Goal: Transaction & Acquisition: Obtain resource

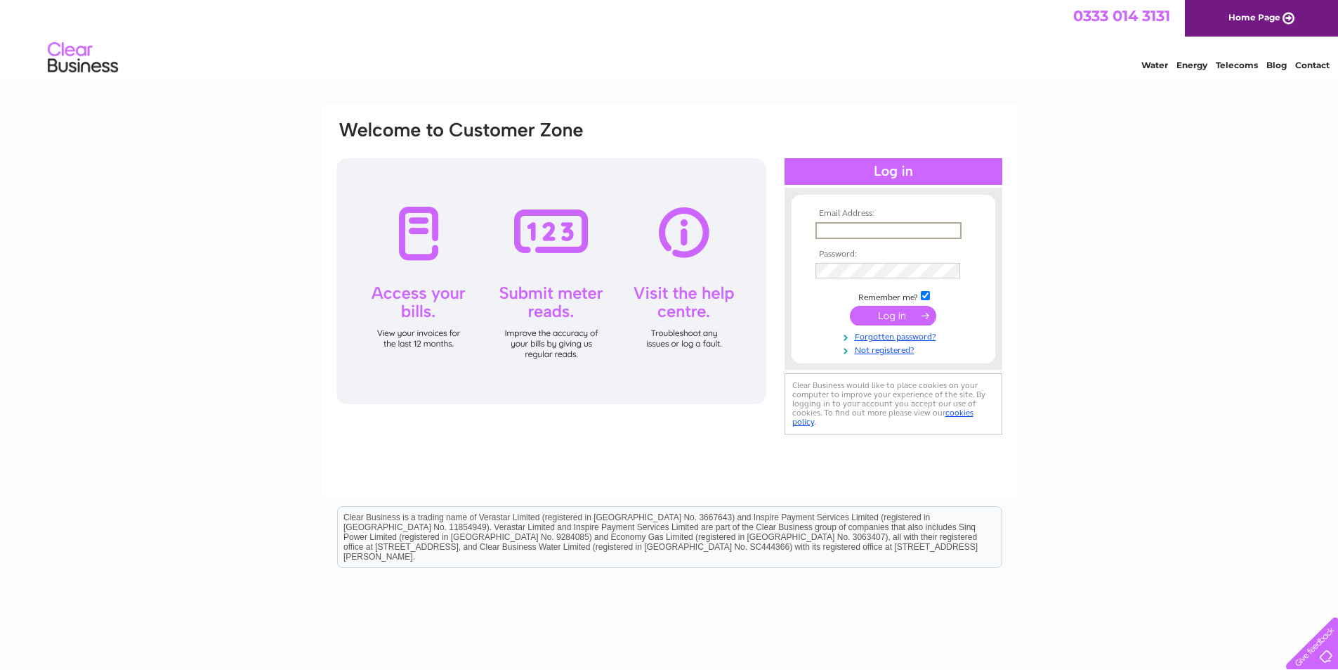
drag, startPoint x: 0, startPoint y: 0, endPoint x: 859, endPoint y: 228, distance: 889.1
click at [859, 228] on input "text" at bounding box center [889, 230] width 146 height 17
type input "ksatoolhire1@btconnect.com"
click at [895, 315] on input "submit" at bounding box center [893, 316] width 86 height 20
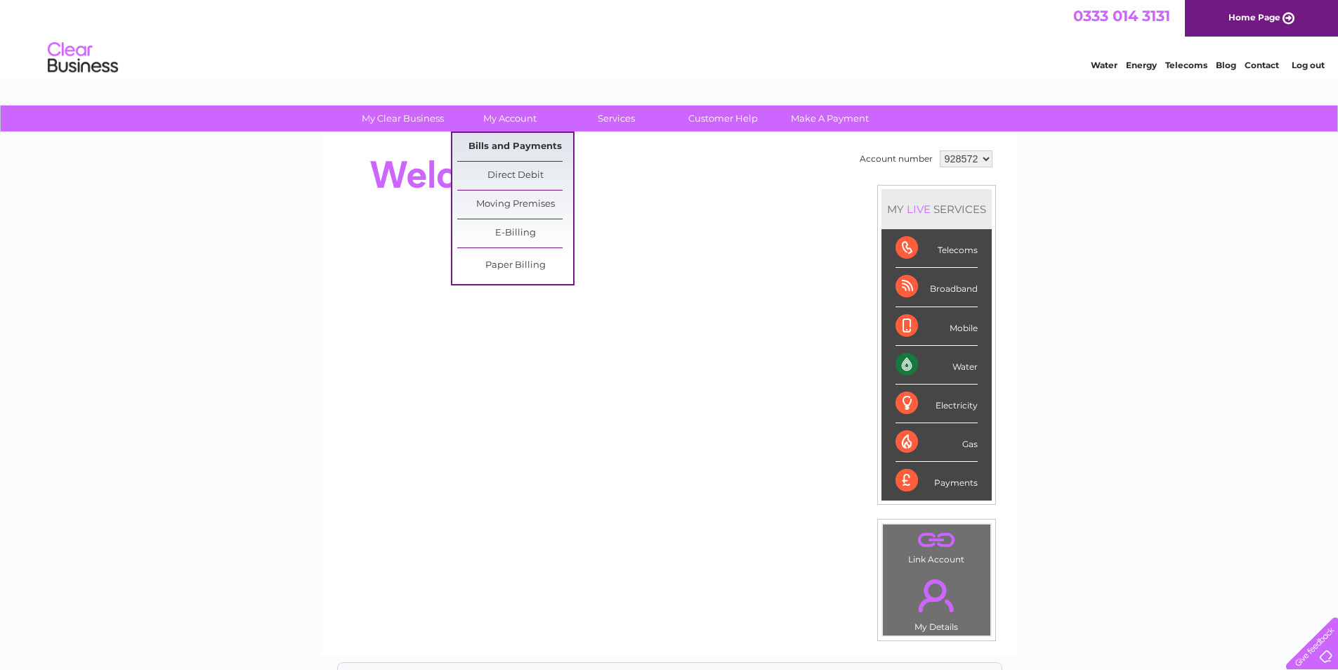
click at [491, 141] on link "Bills and Payments" at bounding box center [515, 147] width 116 height 28
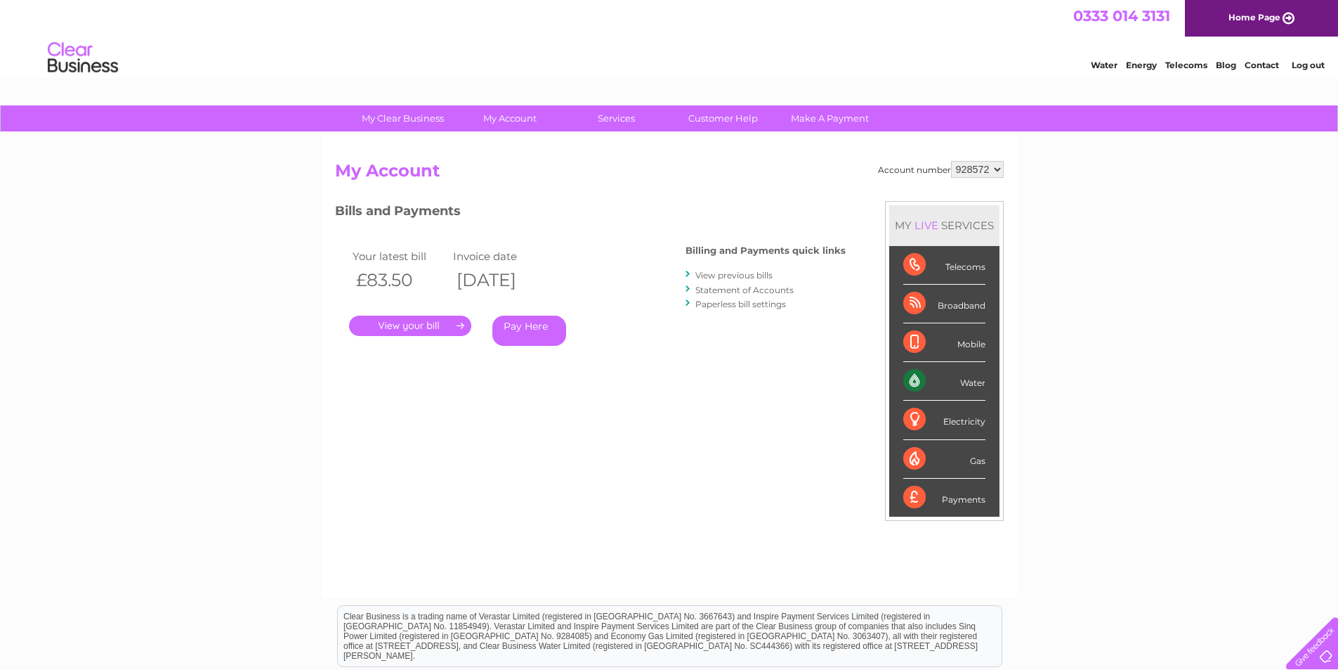
click at [389, 326] on link "." at bounding box center [410, 325] width 122 height 20
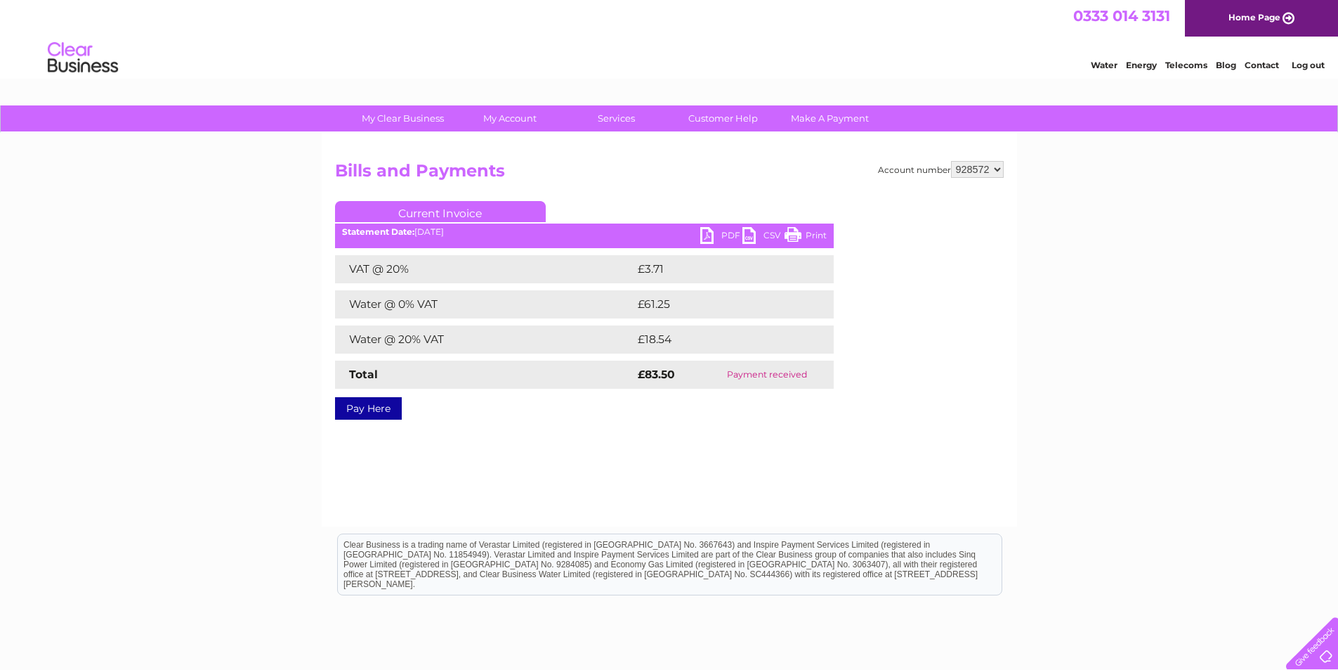
click at [703, 237] on link "PDF" at bounding box center [721, 237] width 42 height 20
